Goal: Download file/media

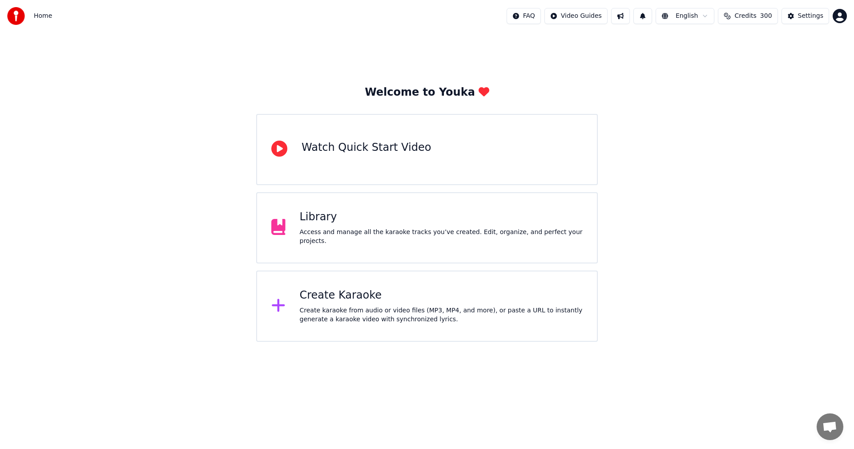
click at [471, 239] on div "Access and manage all the karaoke tracks you’ve created. Edit, organize, and pe…" at bounding box center [441, 237] width 283 height 18
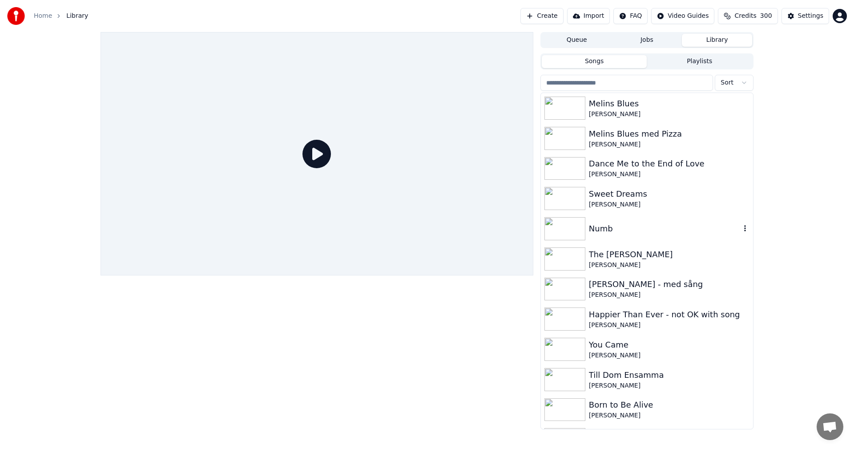
click at [677, 230] on div "Numb" at bounding box center [665, 228] width 152 height 12
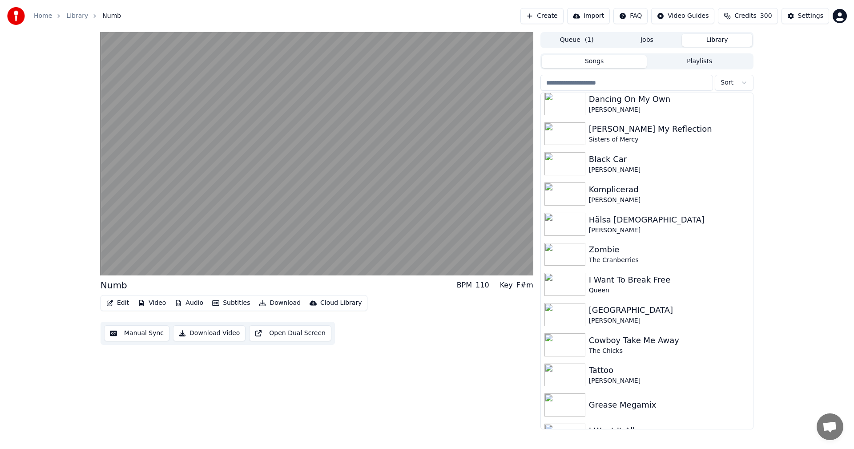
scroll to position [1176, 0]
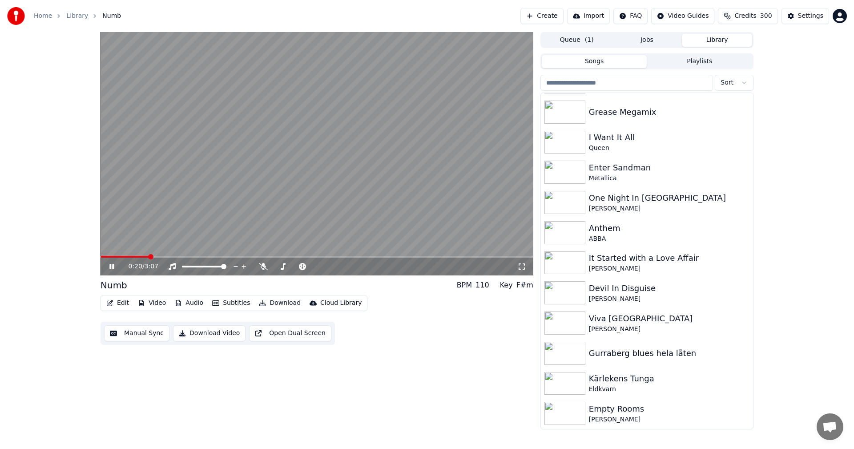
click at [109, 266] on icon at bounding box center [118, 266] width 21 height 7
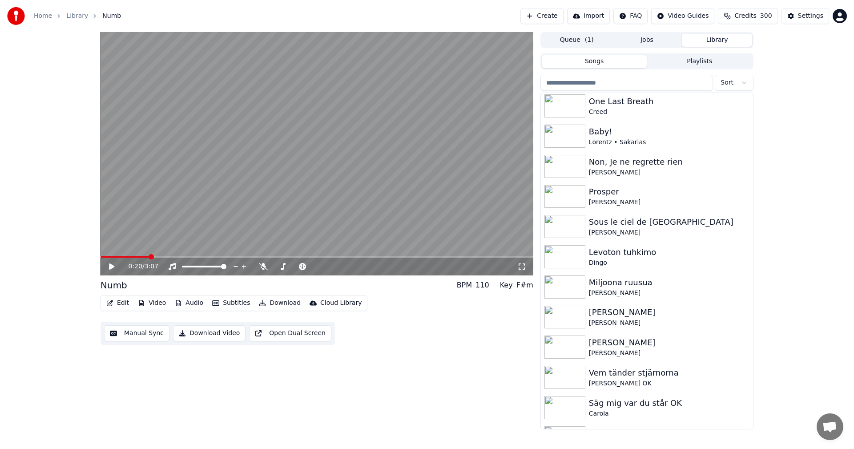
scroll to position [0, 0]
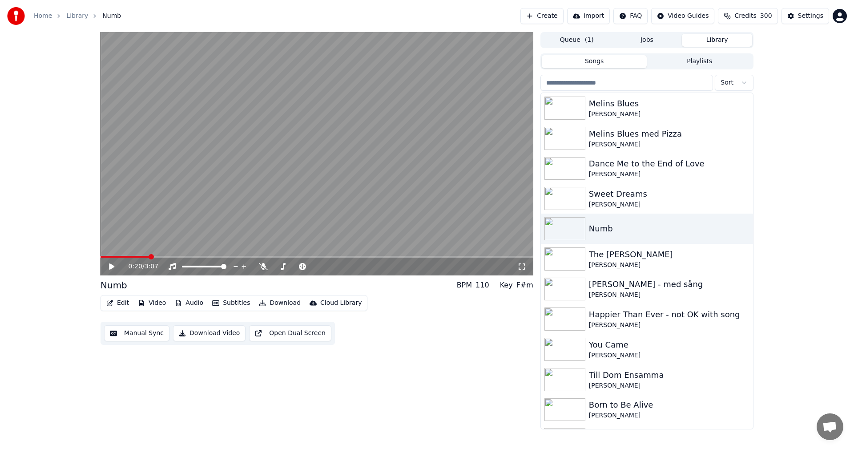
click at [812, 184] on div "0:20 / 3:07 Numb BPM 110 Key F#m Edit Video Audio Subtitles Download Cloud Libr…" at bounding box center [427, 230] width 854 height 397
click at [794, 157] on div "0:20 / 3:07 Numb BPM 110 Key F#m Edit Video Audio Subtitles Download Cloud Libr…" at bounding box center [427, 230] width 854 height 397
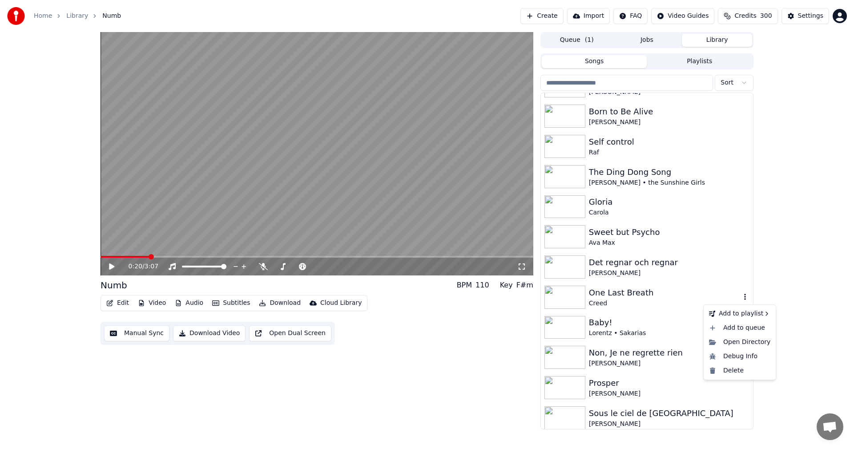
click at [741, 301] on button "button" at bounding box center [745, 297] width 9 height 11
click at [632, 294] on div "One Last Breath" at bounding box center [665, 292] width 152 height 12
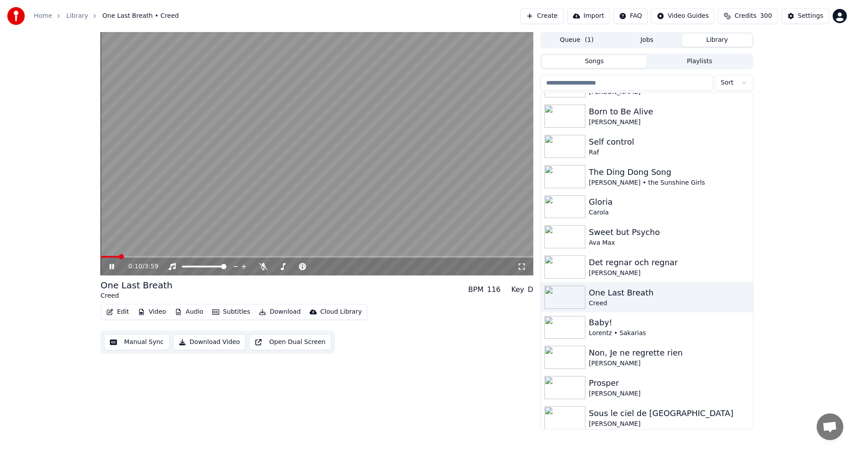
click at [164, 311] on button "Video" at bounding box center [151, 312] width 35 height 12
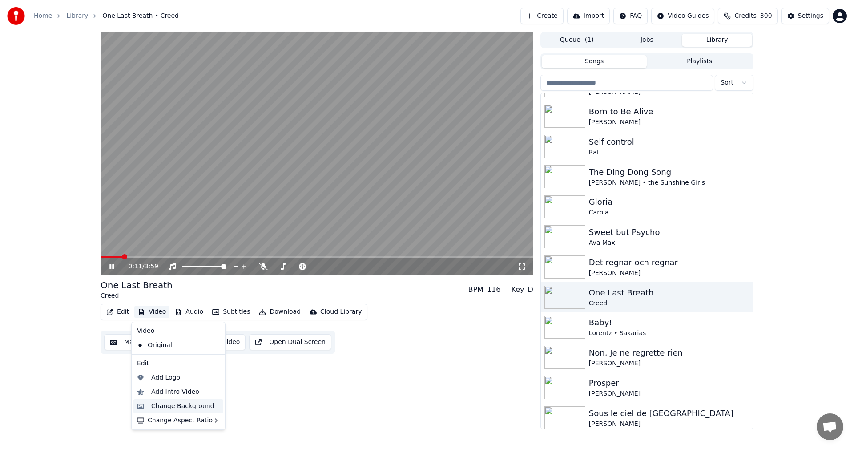
click at [181, 404] on div "Change Background" at bounding box center [182, 406] width 63 height 9
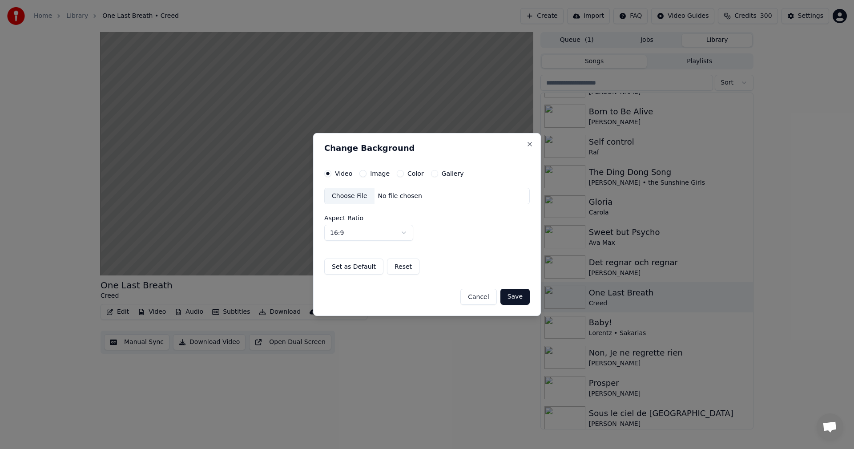
click at [398, 174] on button "Color" at bounding box center [400, 173] width 7 height 7
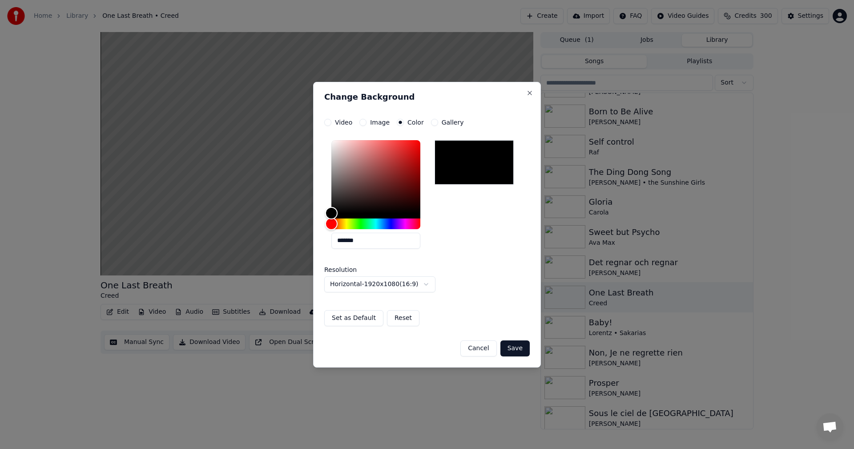
click at [516, 353] on button "Save" at bounding box center [514, 348] width 29 height 16
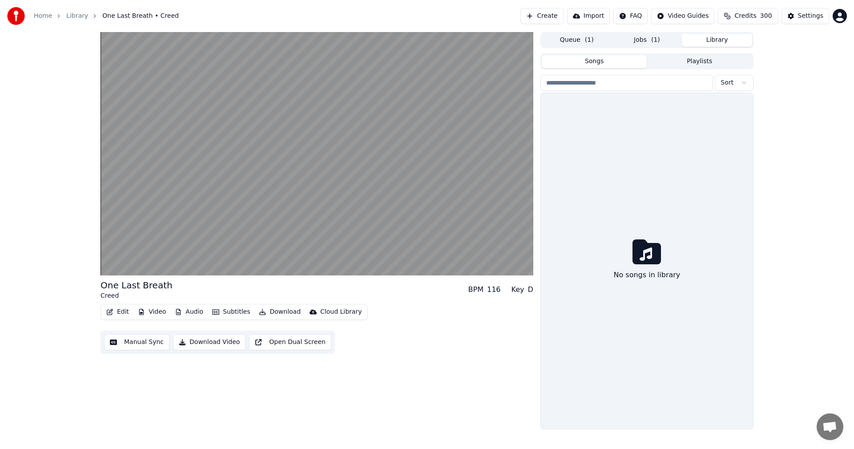
click at [716, 45] on button "Library" at bounding box center [717, 40] width 70 height 13
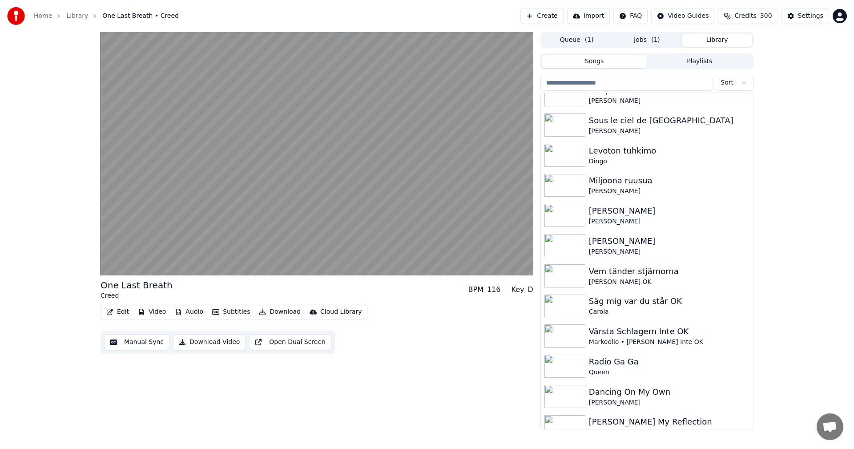
scroll to position [294, 0]
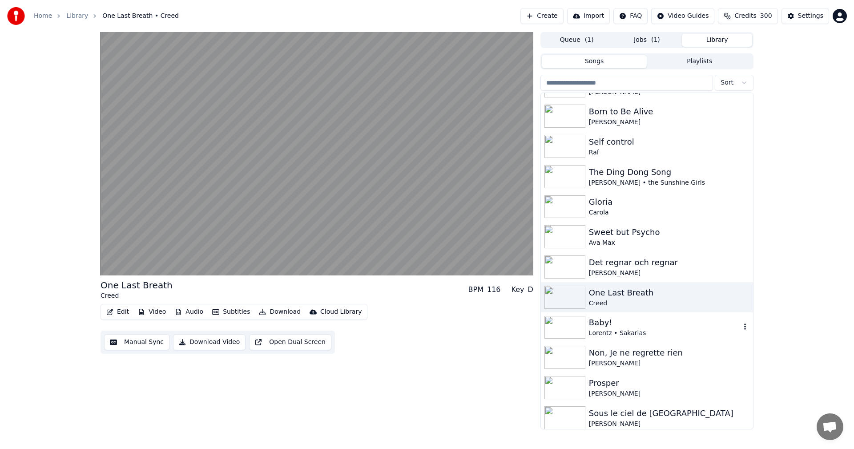
click at [624, 322] on div "Baby!" at bounding box center [665, 322] width 152 height 12
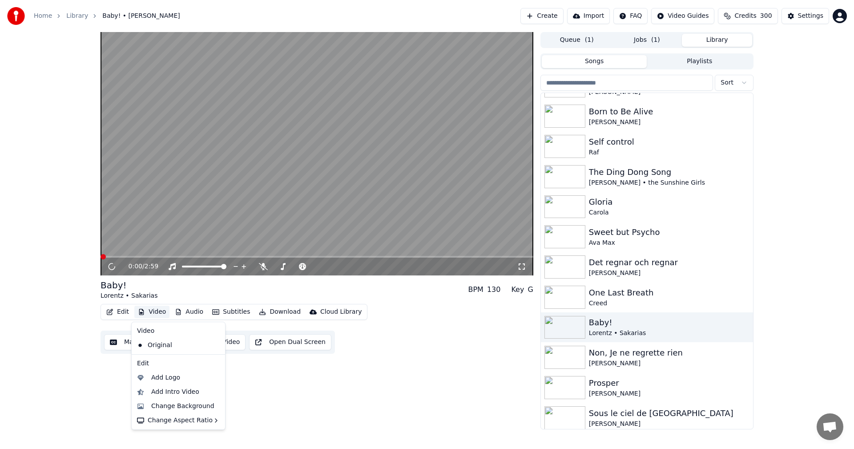
click at [162, 309] on button "Video" at bounding box center [151, 312] width 35 height 12
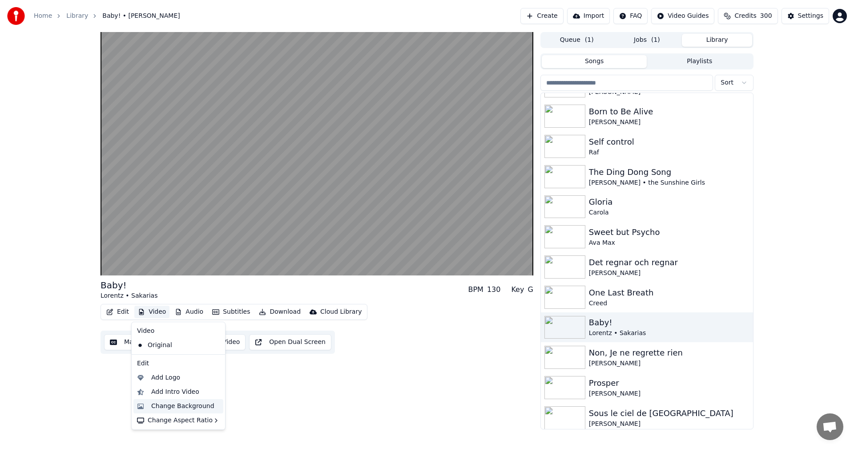
click at [177, 410] on div "Change Background" at bounding box center [182, 406] width 63 height 9
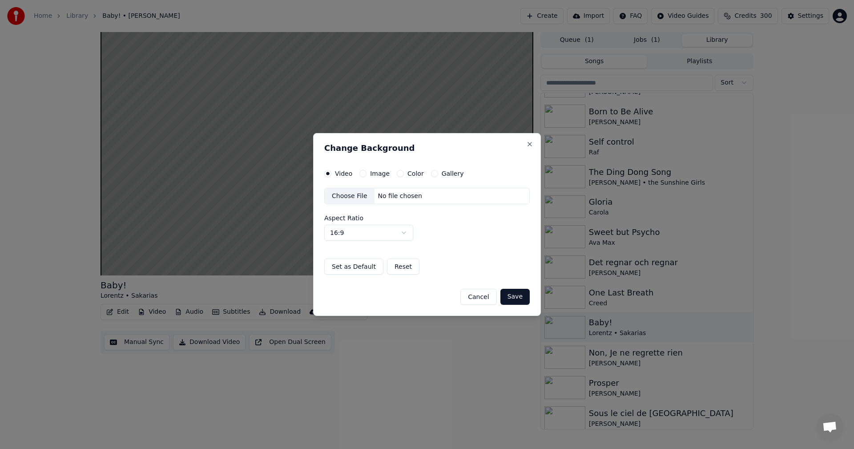
click at [397, 177] on div "Video Image Color Gallery Choose File No file chosen Aspect Ratio 16:9 **** ***…" at bounding box center [426, 222] width 205 height 105
click at [398, 175] on button "Color" at bounding box center [400, 173] width 7 height 7
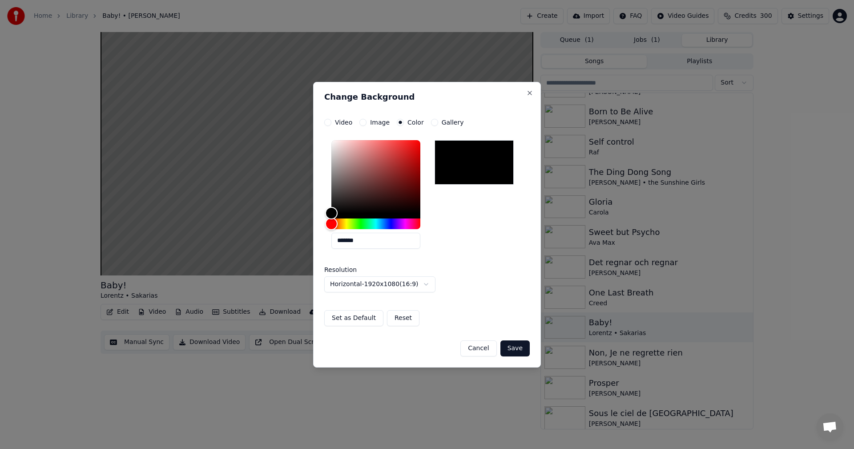
click at [518, 351] on button "Save" at bounding box center [514, 348] width 29 height 16
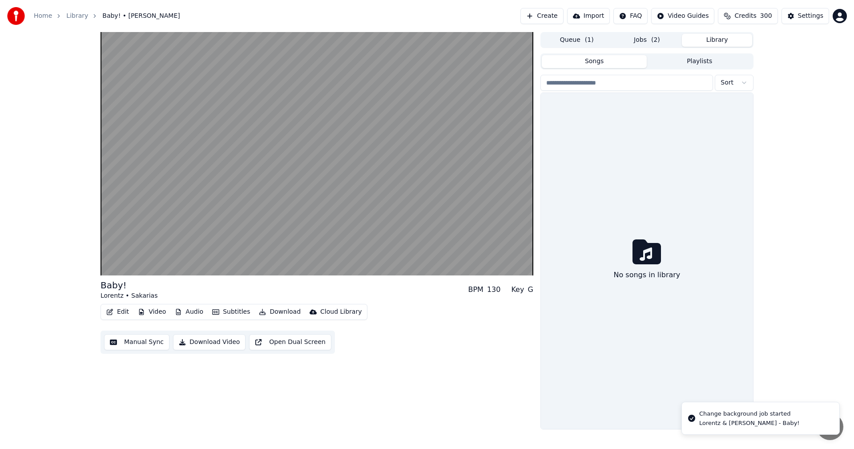
click at [715, 44] on button "Library" at bounding box center [717, 40] width 70 height 13
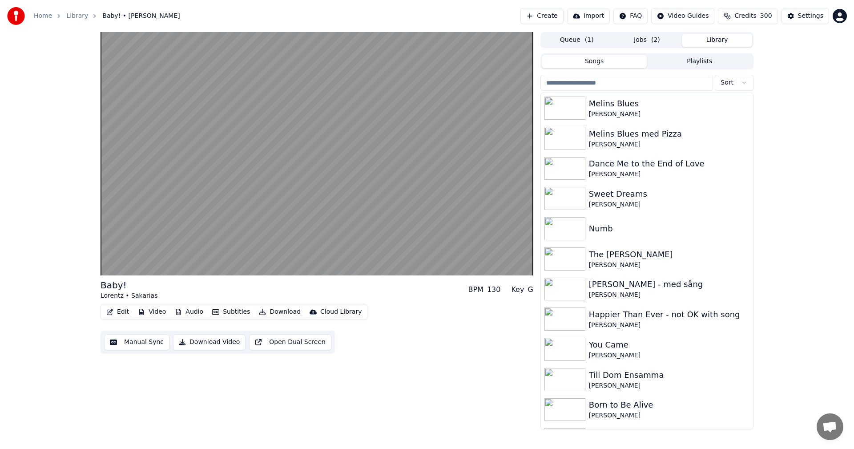
click at [806, 219] on div "Baby! [PERSON_NAME] BPM 130 Key G Edit Video Audio Subtitles Download Cloud Lib…" at bounding box center [427, 230] width 854 height 397
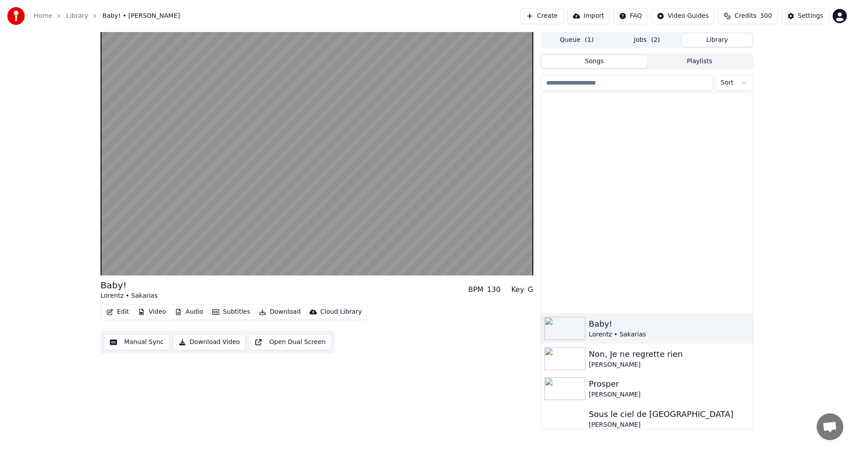
scroll to position [588, 0]
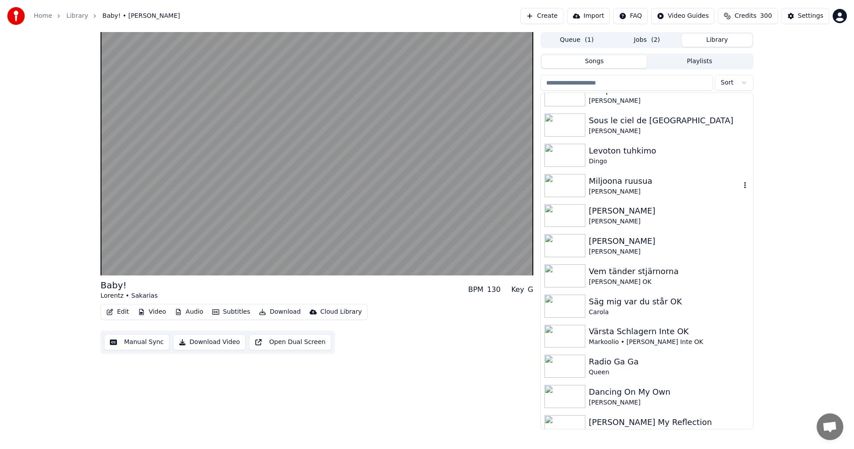
click at [629, 184] on div "Miljoona ruusua" at bounding box center [665, 181] width 152 height 12
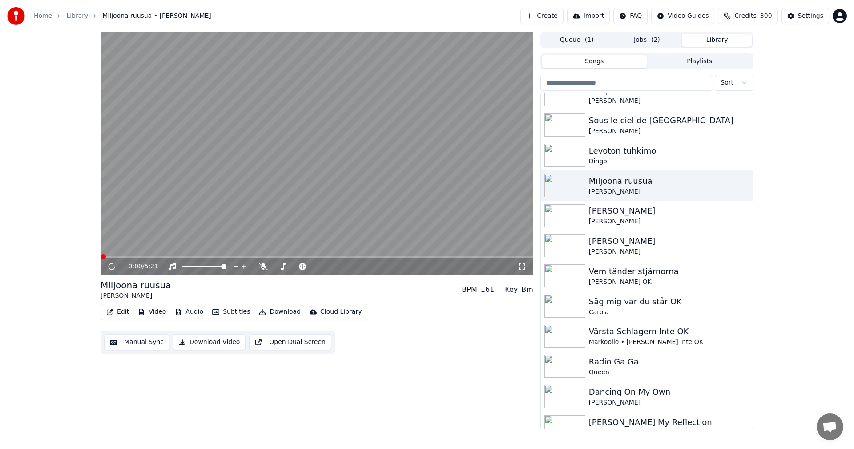
click at [160, 310] on button "Video" at bounding box center [151, 312] width 35 height 12
click at [287, 311] on button "Download" at bounding box center [279, 312] width 49 height 12
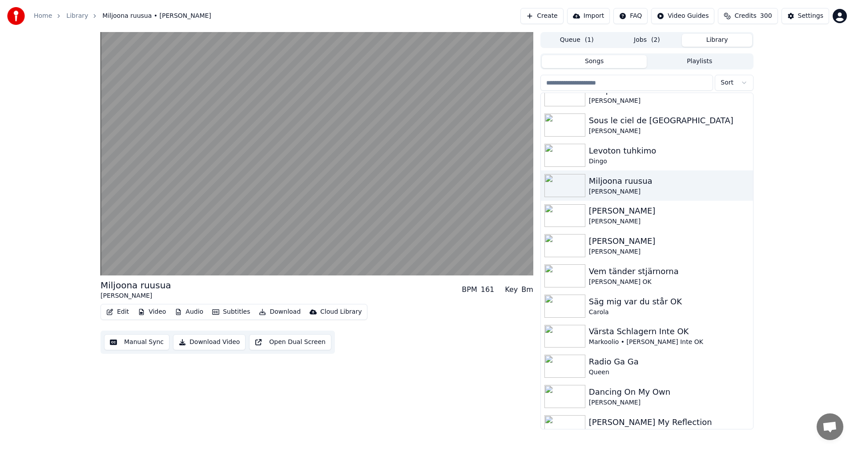
click at [710, 61] on button "Playlists" at bounding box center [699, 61] width 105 height 13
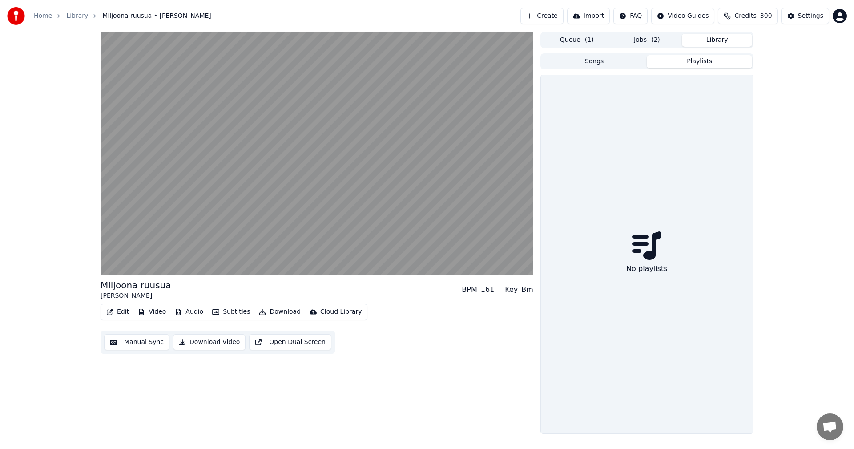
click at [619, 60] on button "Songs" at bounding box center [594, 61] width 105 height 13
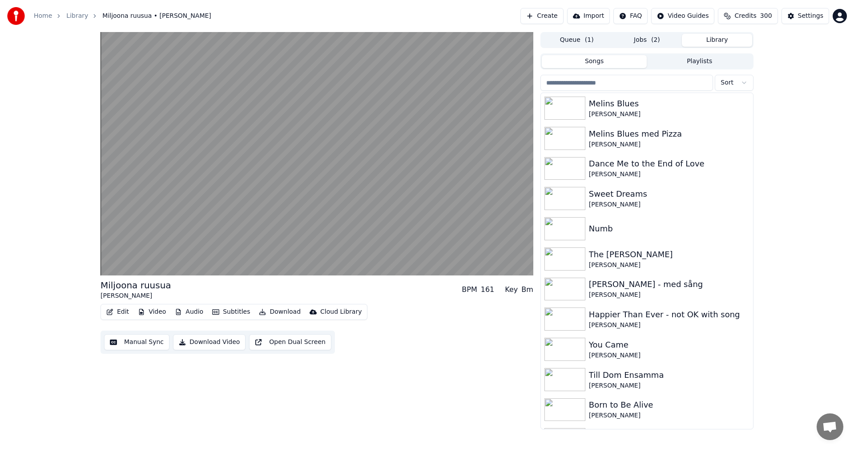
click at [725, 39] on button "Library" at bounding box center [717, 40] width 70 height 13
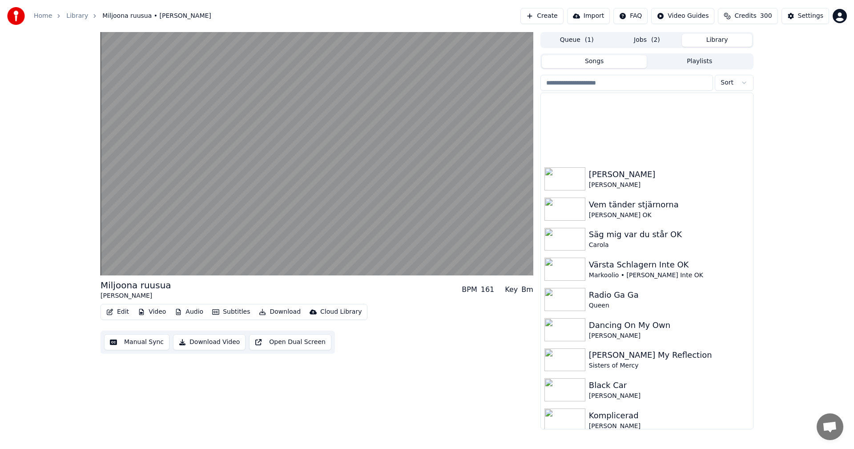
scroll to position [949, 0]
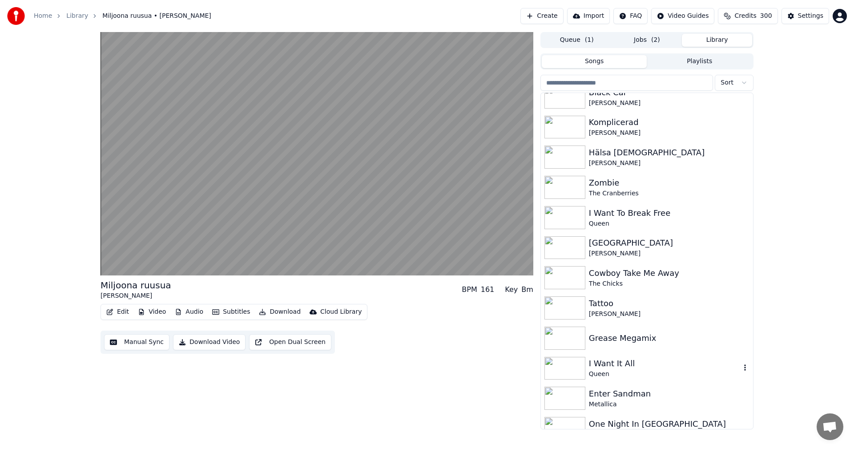
click at [632, 365] on div "I Want It All" at bounding box center [665, 363] width 152 height 12
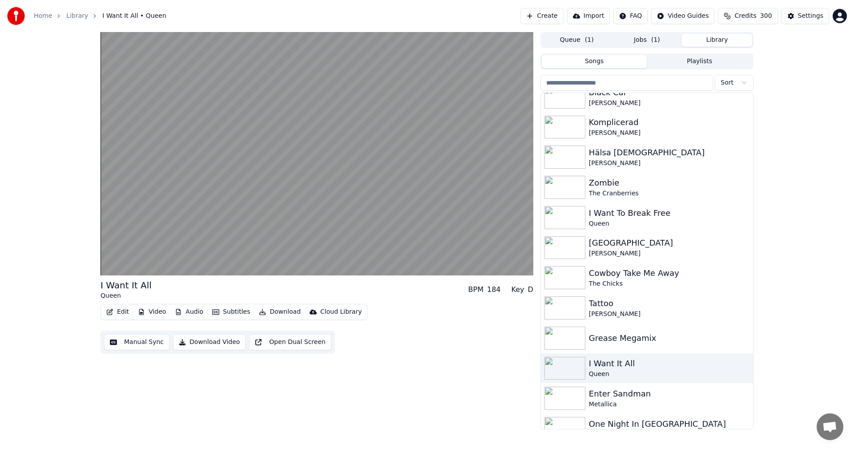
click at [208, 342] on button "Download Video" at bounding box center [209, 342] width 73 height 16
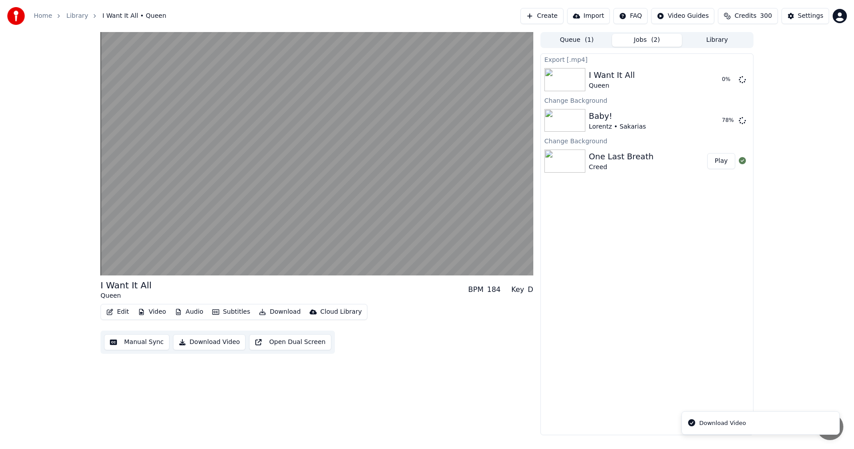
click at [208, 342] on button "Download Video" at bounding box center [209, 342] width 73 height 16
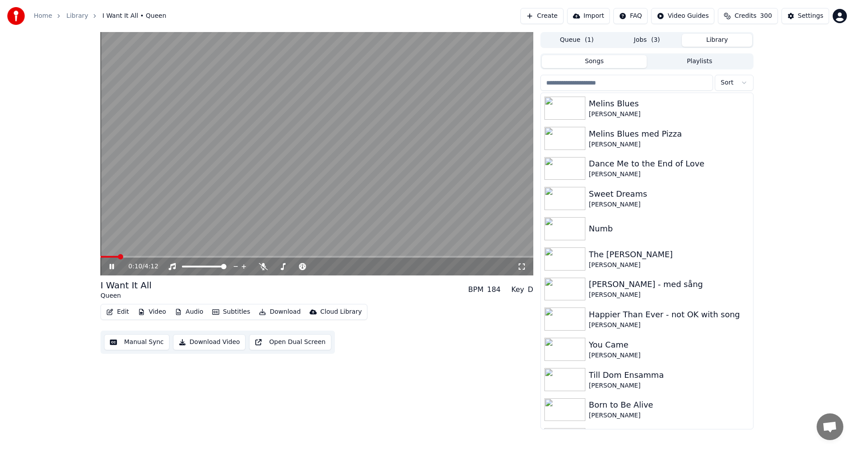
click at [709, 35] on button "Library" at bounding box center [717, 40] width 70 height 13
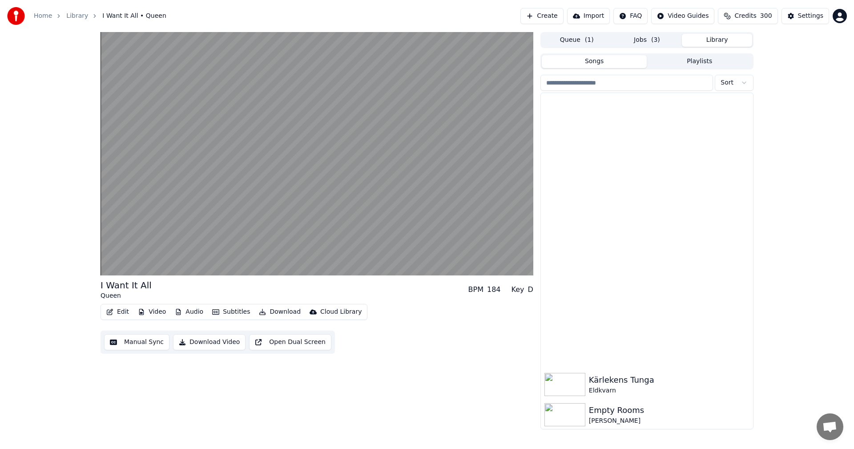
scroll to position [1469, 0]
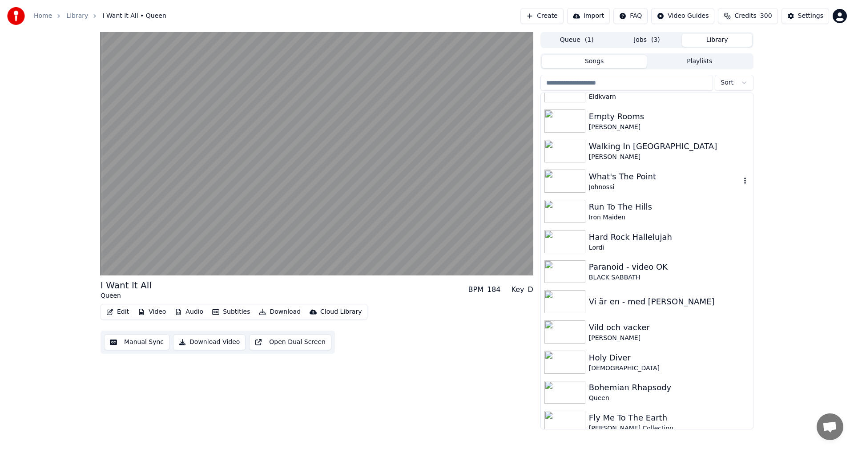
click at [639, 181] on div "What's The Point" at bounding box center [665, 176] width 152 height 12
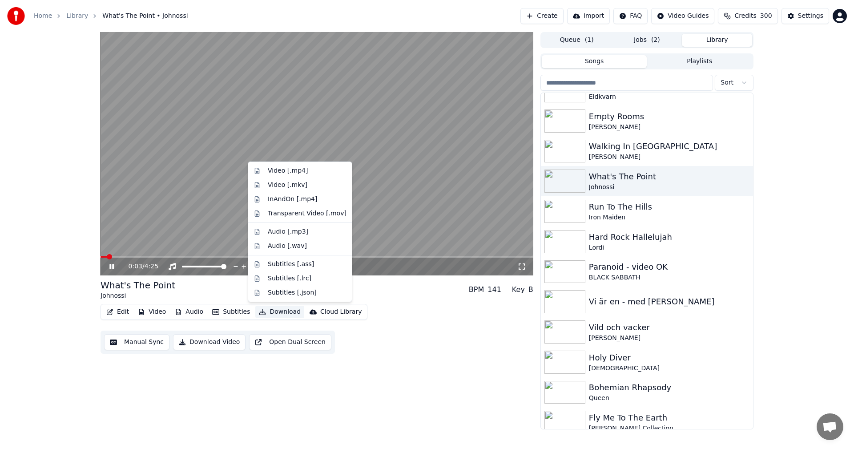
click at [270, 313] on button "Download" at bounding box center [279, 312] width 49 height 12
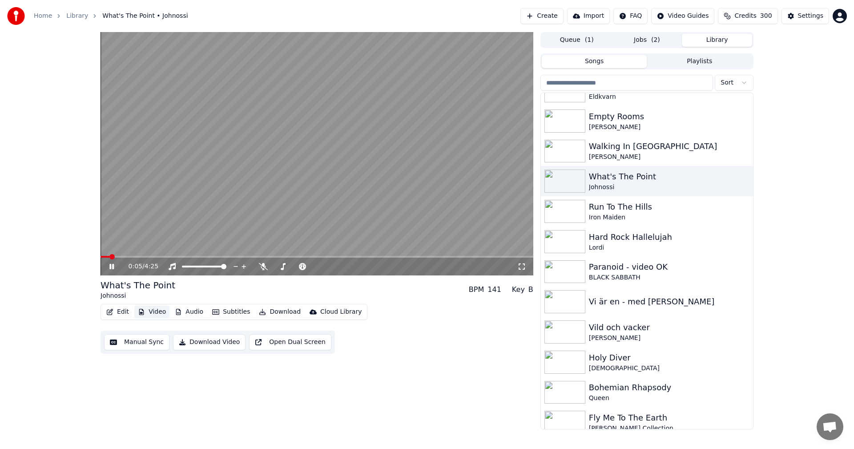
click at [162, 313] on button "Video" at bounding box center [151, 312] width 35 height 12
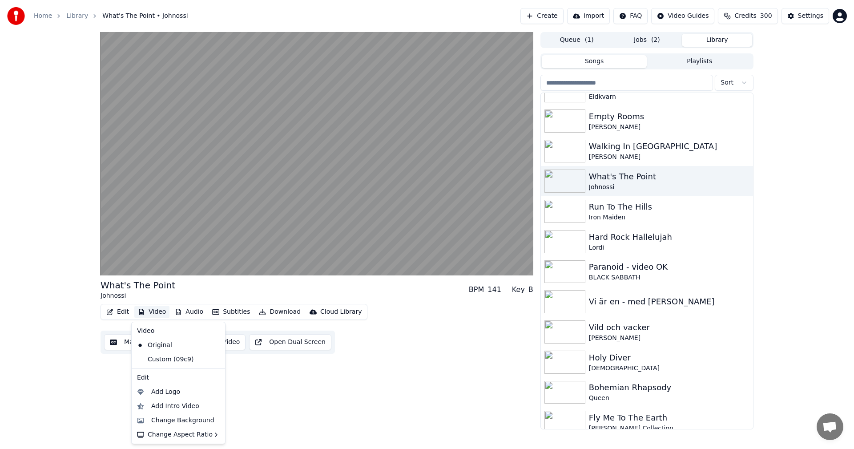
click at [162, 313] on button "Video" at bounding box center [151, 312] width 35 height 12
click at [167, 363] on div "Custom (09c9)" at bounding box center [171, 359] width 77 height 14
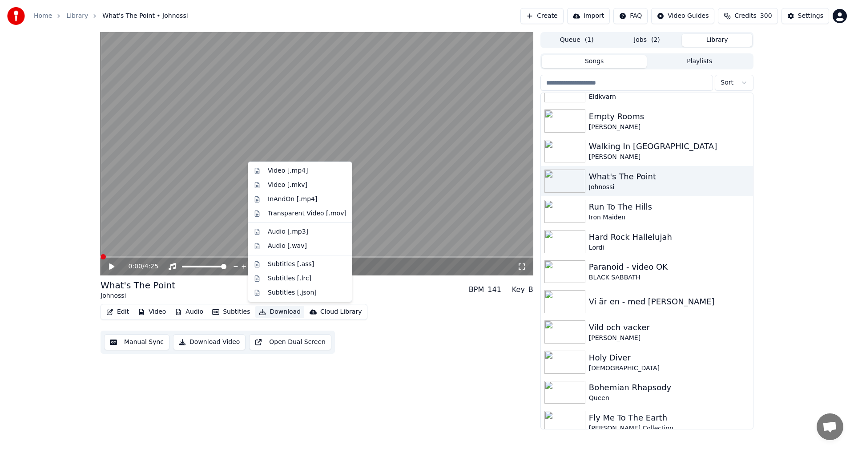
click at [279, 314] on button "Download" at bounding box center [279, 312] width 49 height 12
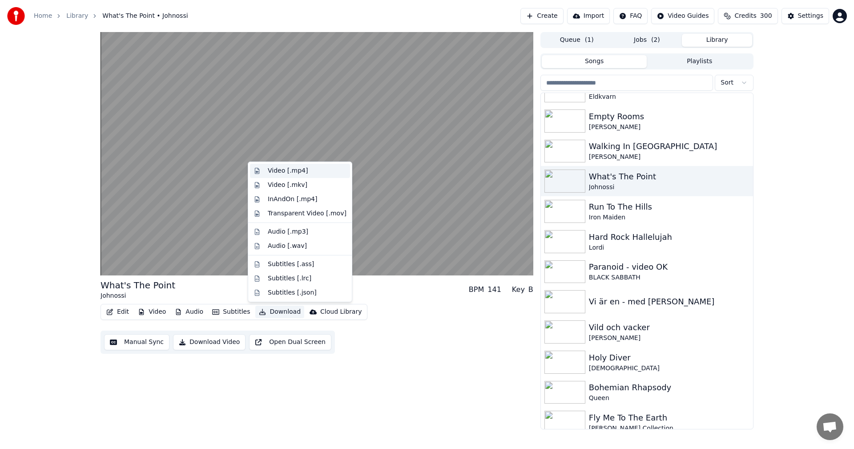
click at [319, 176] on div "Video [.mp4]" at bounding box center [300, 171] width 100 height 14
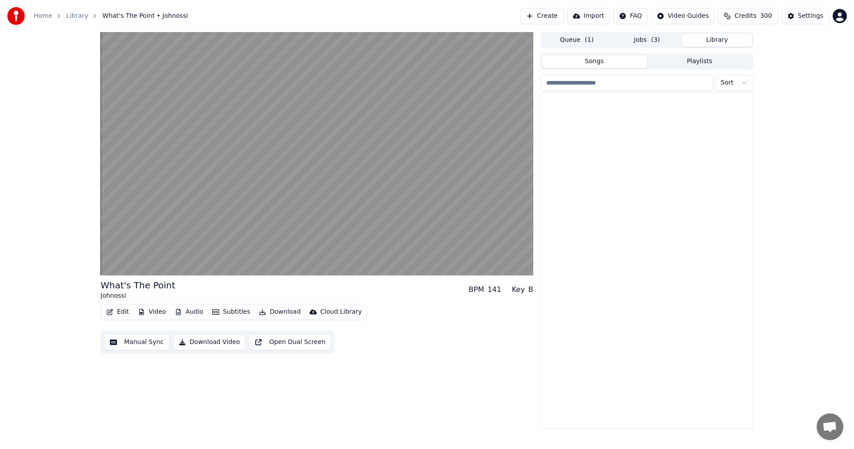
click at [722, 39] on button "Library" at bounding box center [717, 40] width 70 height 13
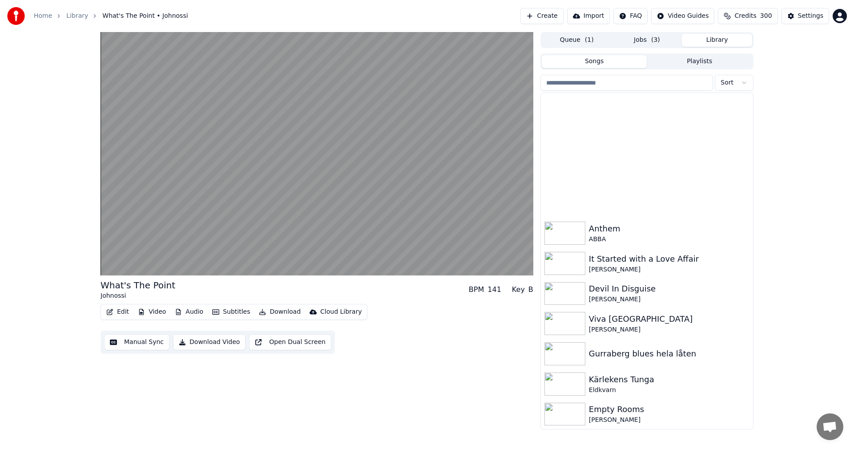
scroll to position [1469, 0]
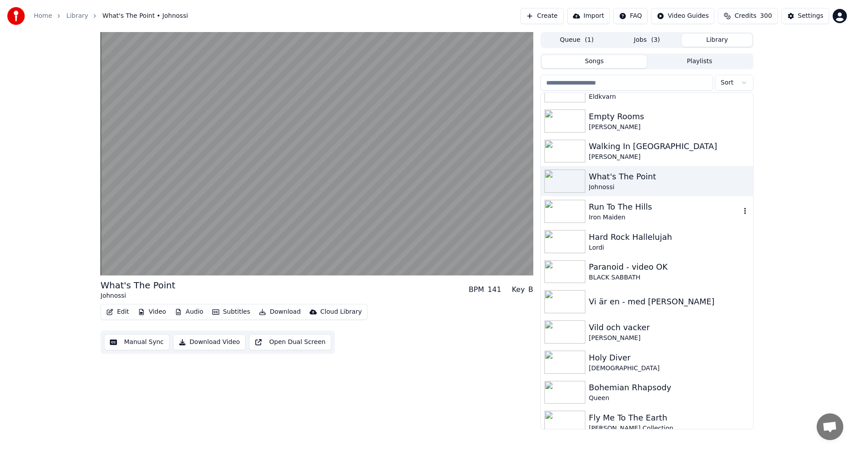
click at [646, 209] on div "Run To The Hills" at bounding box center [665, 207] width 152 height 12
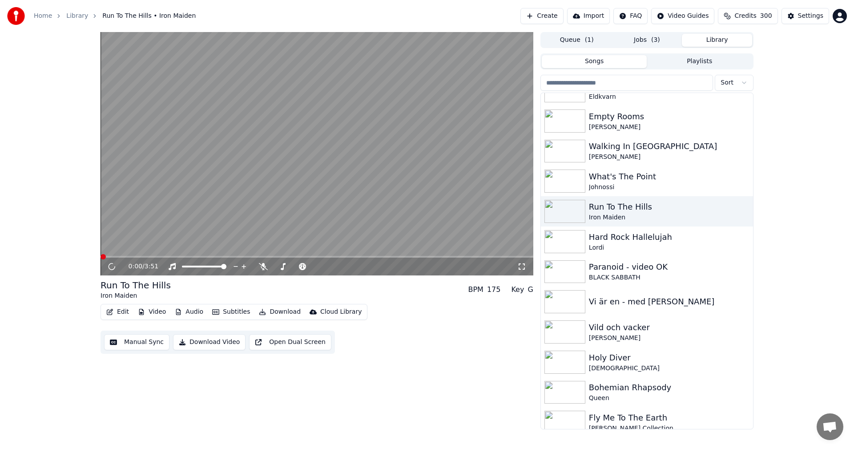
click at [157, 313] on button "Video" at bounding box center [151, 312] width 35 height 12
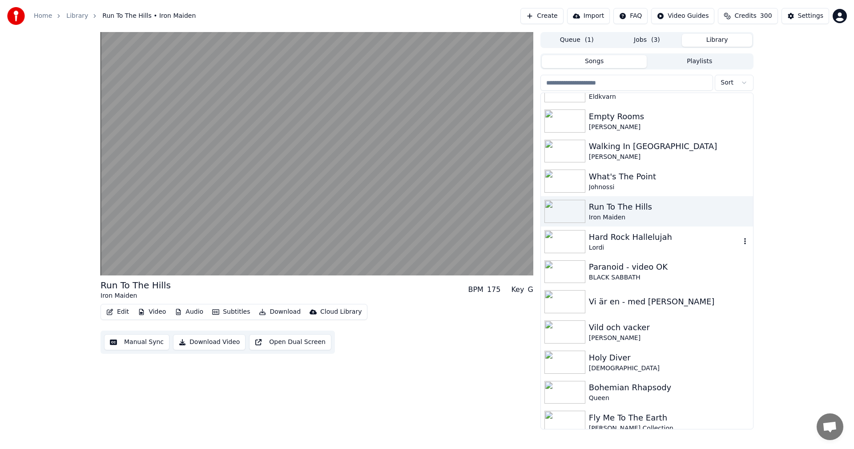
click at [654, 242] on div "Hard Rock Hallelujah" at bounding box center [665, 237] width 152 height 12
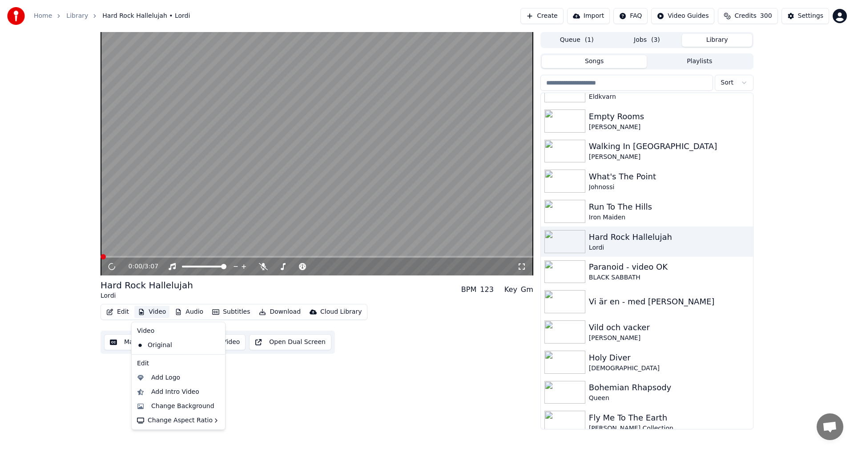
click at [157, 314] on button "Video" at bounding box center [151, 312] width 35 height 12
click at [197, 406] on div "Change Background" at bounding box center [182, 406] width 63 height 9
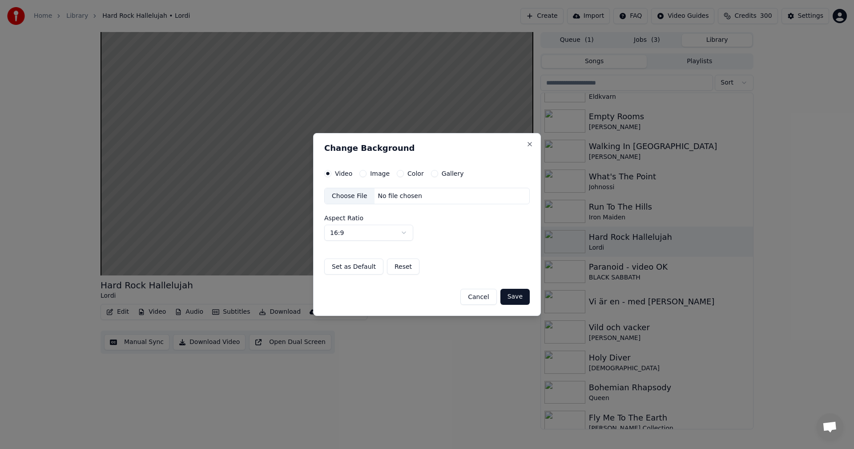
click at [398, 176] on button "Color" at bounding box center [400, 173] width 7 height 7
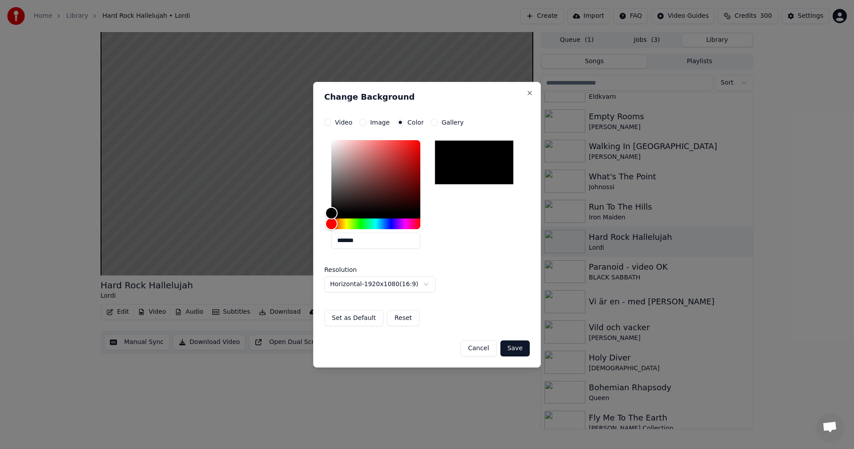
click at [511, 347] on button "Save" at bounding box center [514, 348] width 29 height 16
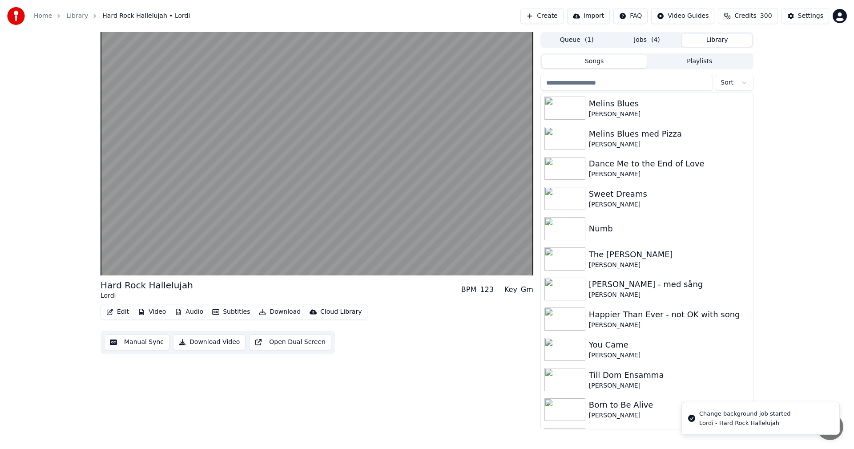
click at [726, 43] on button "Library" at bounding box center [717, 40] width 70 height 13
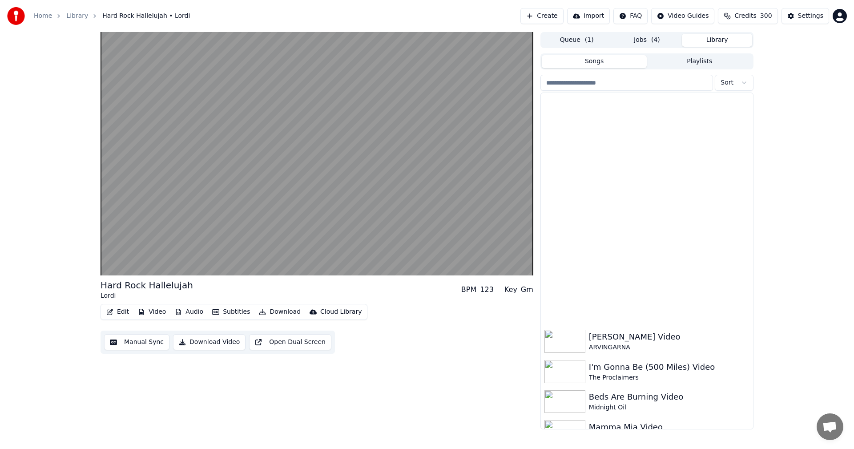
scroll to position [2057, 0]
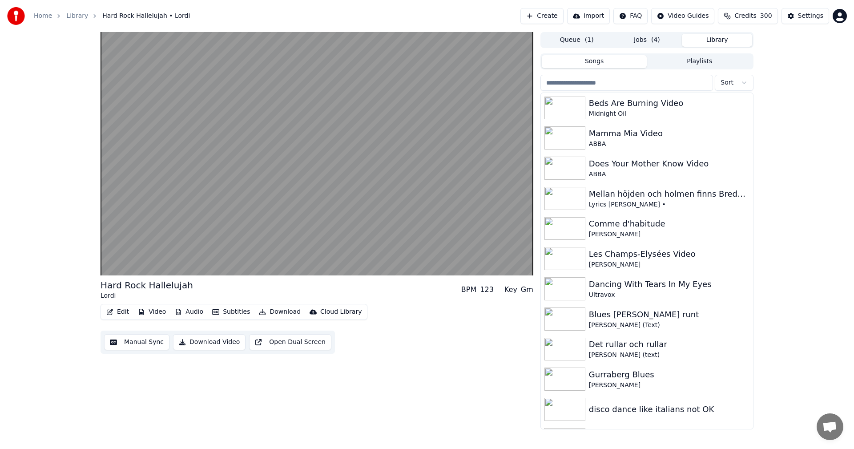
click at [648, 39] on button "Jobs ( 4 )" at bounding box center [647, 40] width 70 height 13
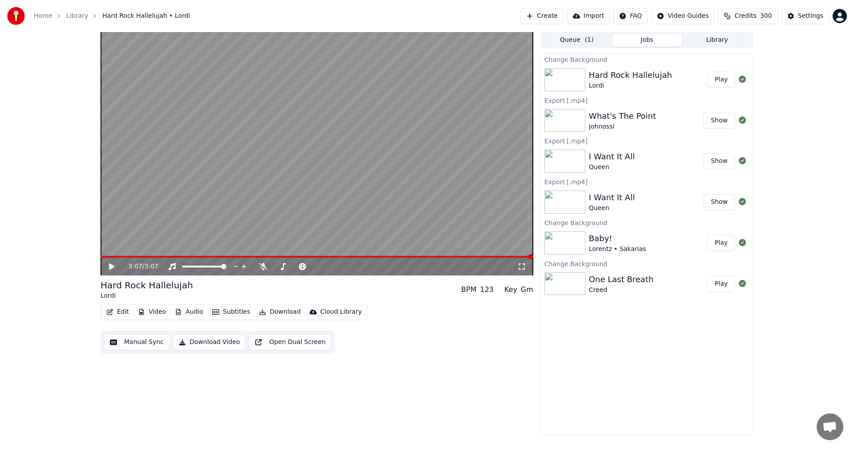
click at [726, 81] on button "Play" at bounding box center [721, 80] width 28 height 16
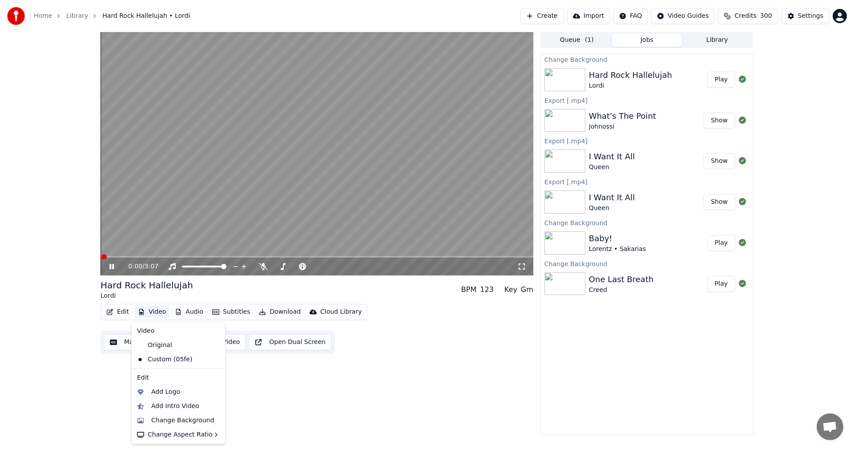
click at [161, 315] on button "Video" at bounding box center [151, 312] width 35 height 12
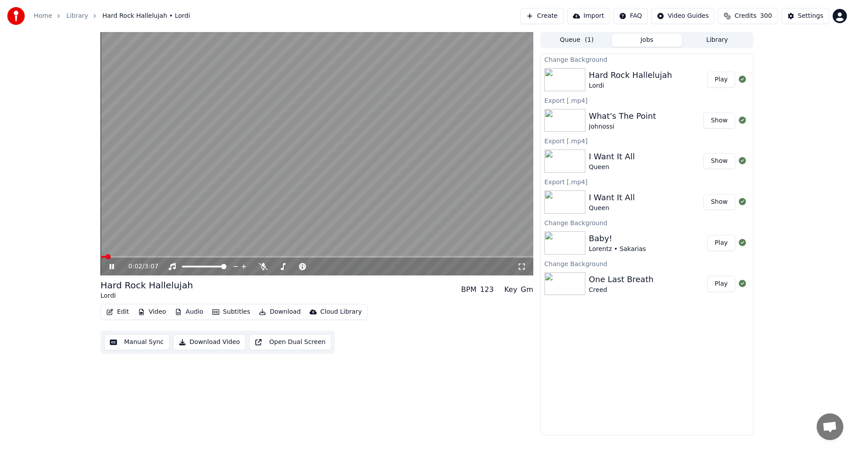
click at [290, 305] on div "Edit Video Audio Subtitles Download Cloud Library" at bounding box center [234, 312] width 267 height 16
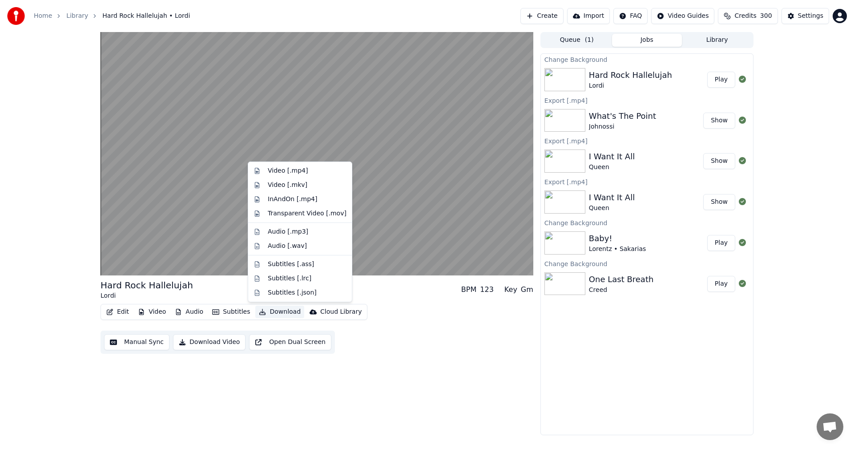
click at [286, 311] on button "Download" at bounding box center [279, 312] width 49 height 12
click at [303, 168] on div "Video [.mp4]" at bounding box center [307, 170] width 79 height 9
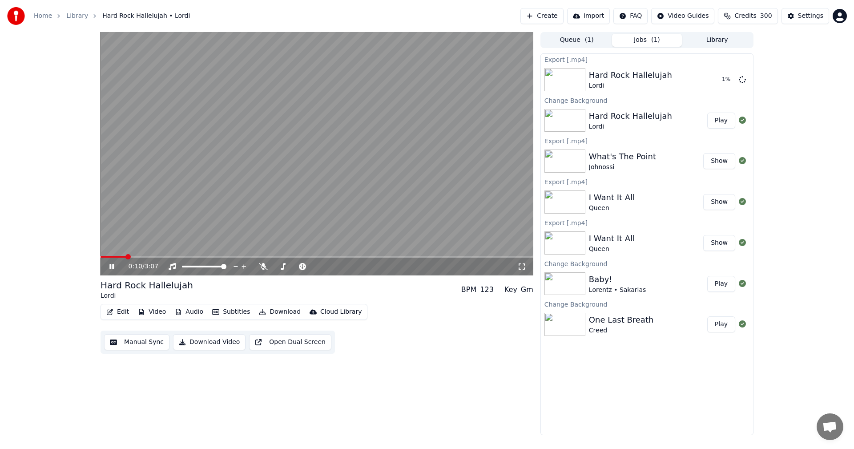
click at [713, 161] on button "Show" at bounding box center [719, 161] width 32 height 16
click at [717, 161] on button "Show" at bounding box center [719, 161] width 32 height 16
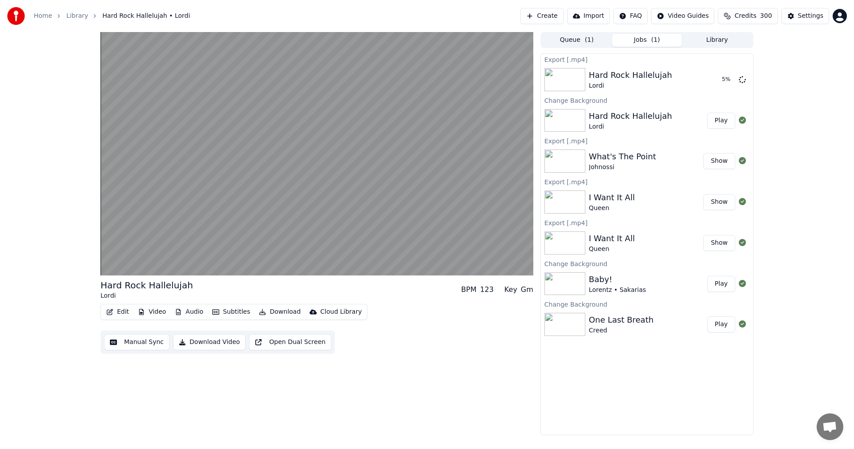
click at [649, 160] on div "What's The Point Johnossi" at bounding box center [646, 160] width 114 height 21
click at [602, 154] on div "What's The Point" at bounding box center [622, 156] width 67 height 12
click at [719, 286] on button "Play" at bounding box center [721, 284] width 28 height 16
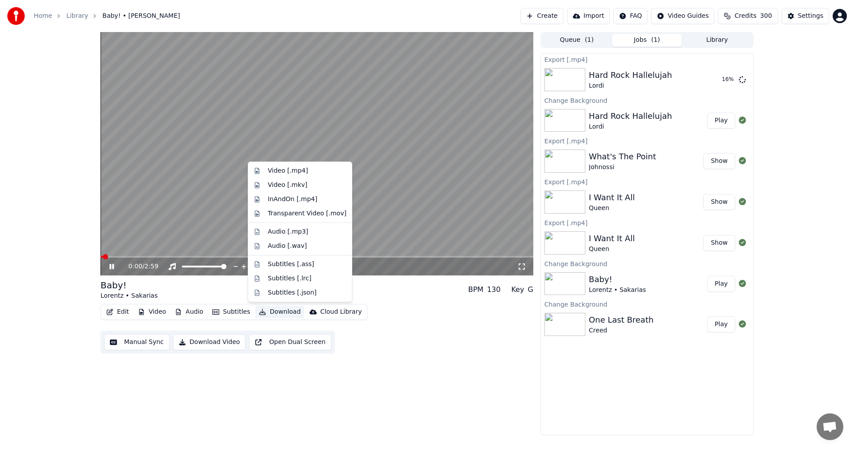
click at [285, 310] on button "Download" at bounding box center [279, 312] width 49 height 12
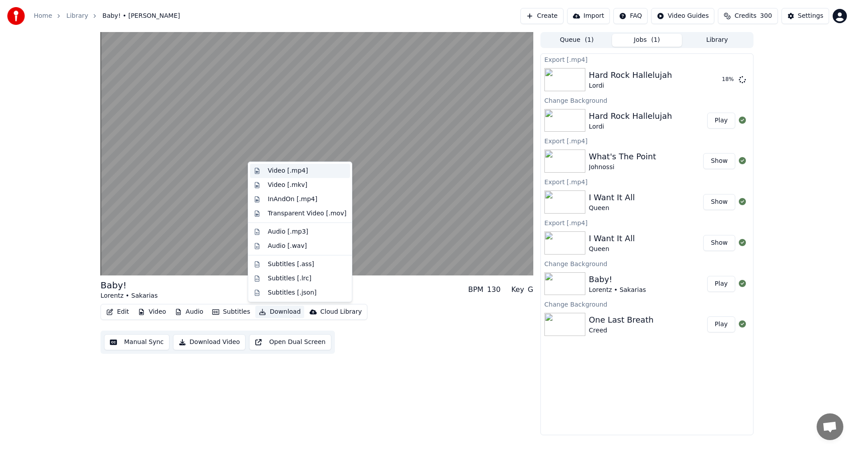
click at [312, 168] on div "Video [.mp4]" at bounding box center [307, 170] width 79 height 9
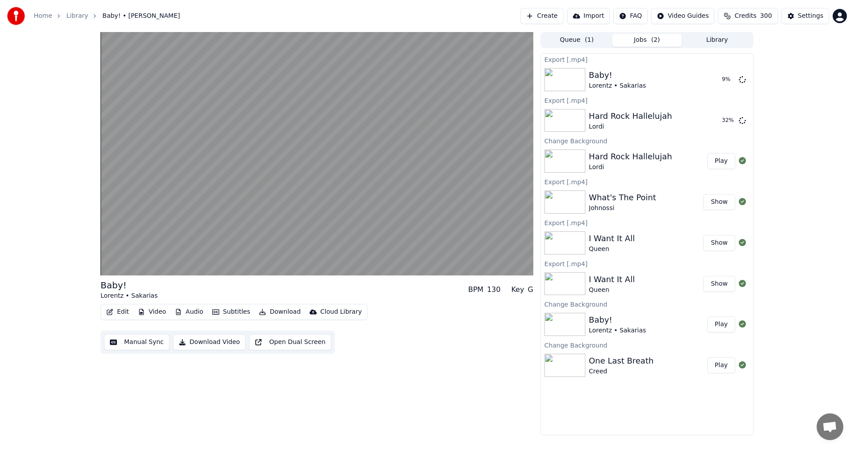
click at [734, 36] on button "Library" at bounding box center [717, 40] width 70 height 13
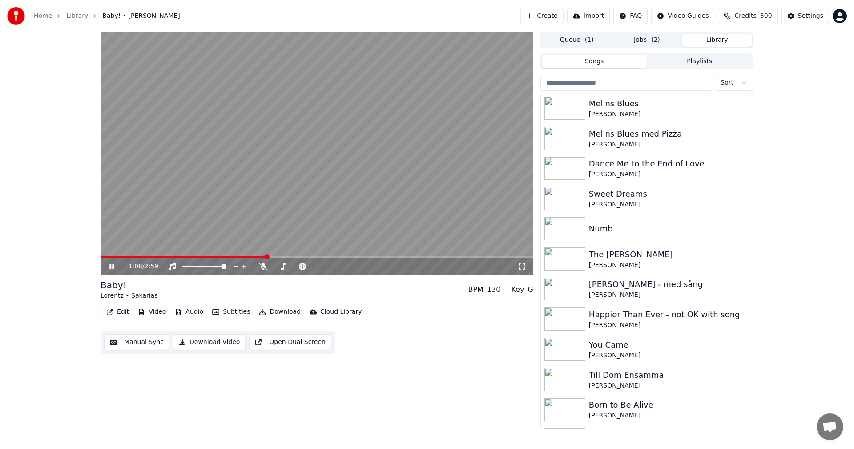
click at [111, 266] on icon at bounding box center [111, 266] width 4 height 5
click at [643, 382] on div "[PERSON_NAME]" at bounding box center [665, 385] width 152 height 9
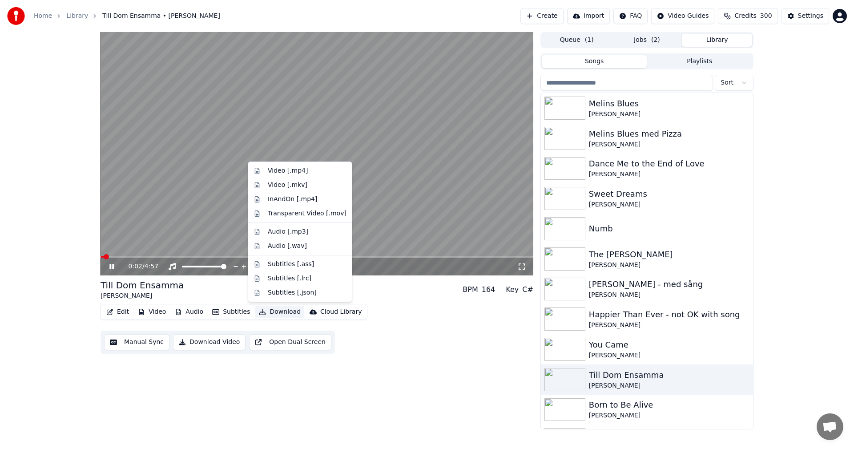
click at [286, 310] on button "Download" at bounding box center [279, 312] width 49 height 12
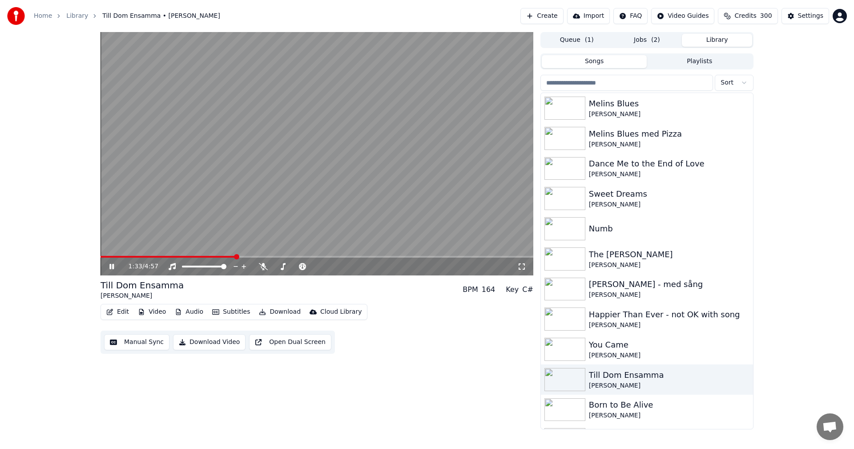
click at [235, 257] on span at bounding box center [317, 257] width 433 height 2
click at [266, 306] on button "Download" at bounding box center [279, 312] width 49 height 12
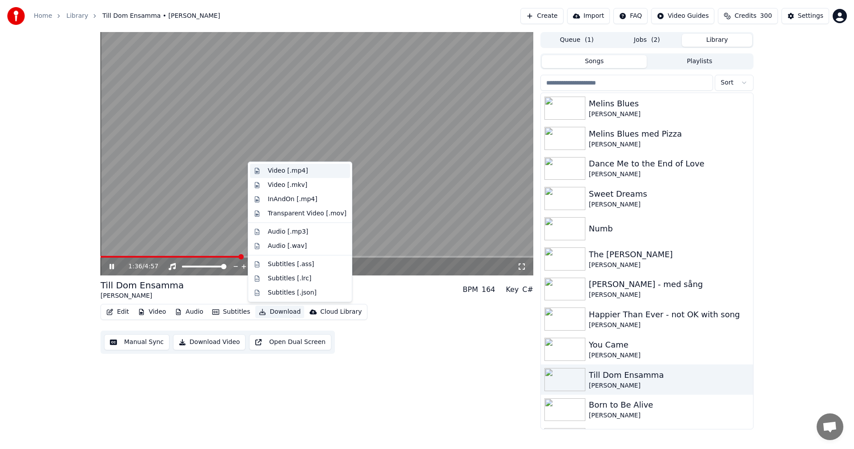
click at [299, 172] on div "Video [.mp4]" at bounding box center [288, 170] width 40 height 9
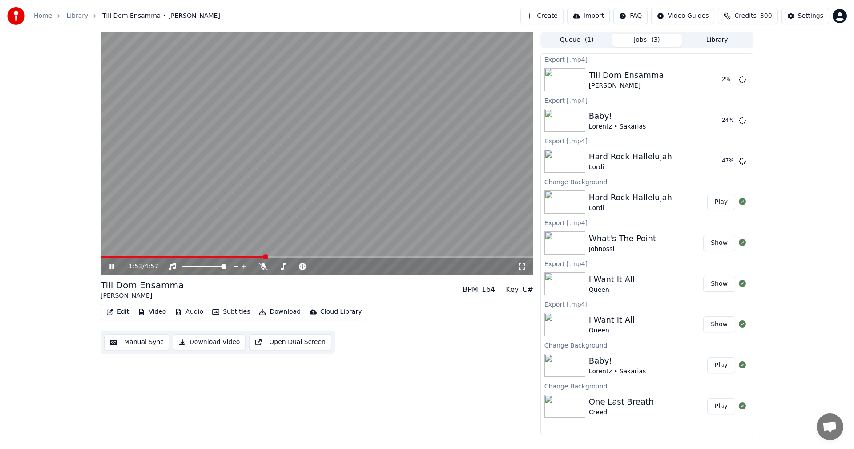
click at [719, 368] on button "Play" at bounding box center [721, 365] width 28 height 16
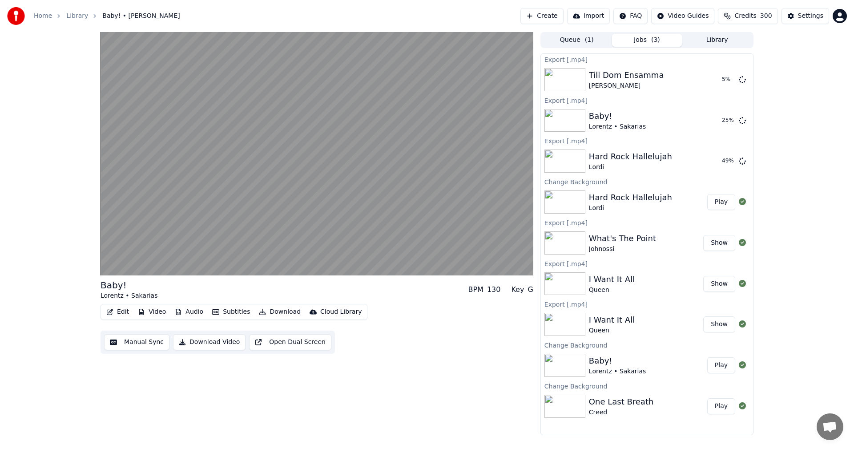
click at [277, 314] on button "Download" at bounding box center [279, 312] width 49 height 12
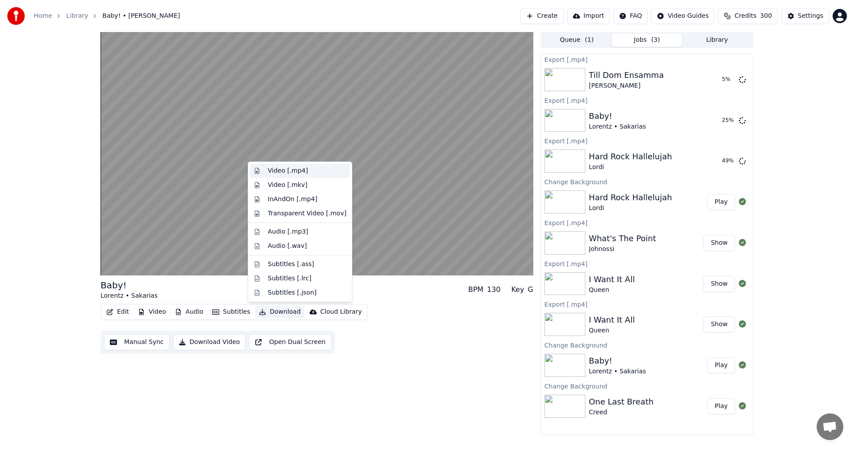
click at [308, 171] on div "Video [.mp4]" at bounding box center [307, 170] width 79 height 9
